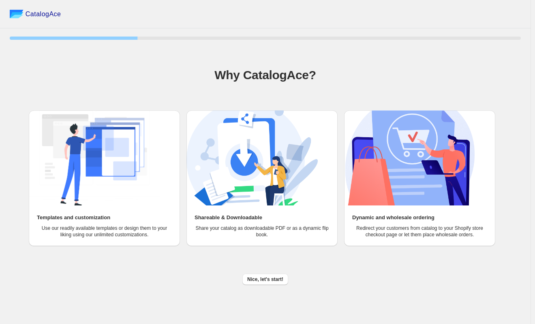
click at [102, 163] on img at bounding box center [94, 157] width 131 height 95
click at [268, 278] on span "Nice, let's start!" at bounding box center [265, 279] width 36 height 6
